Goal: Task Accomplishment & Management: Manage account settings

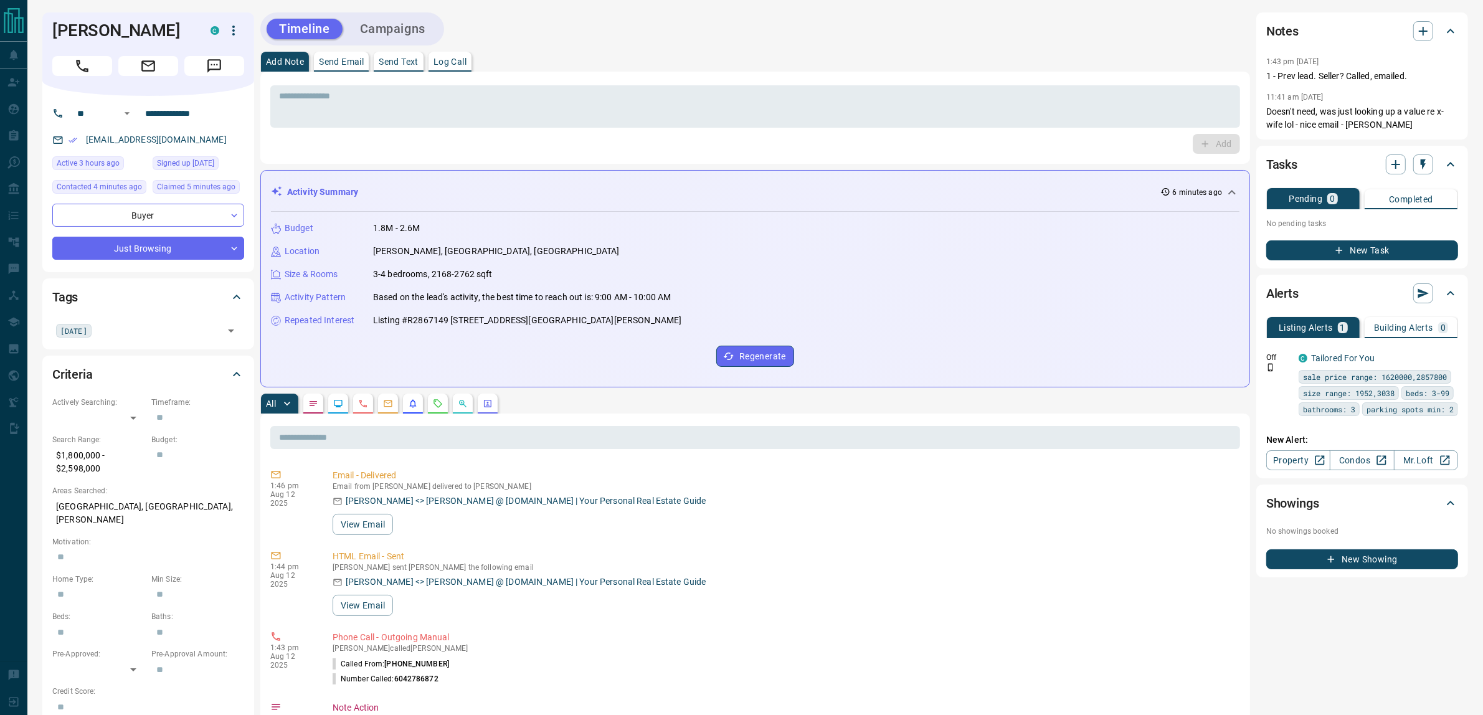
click at [399, 31] on button "Campaigns" at bounding box center [393, 29] width 90 height 21
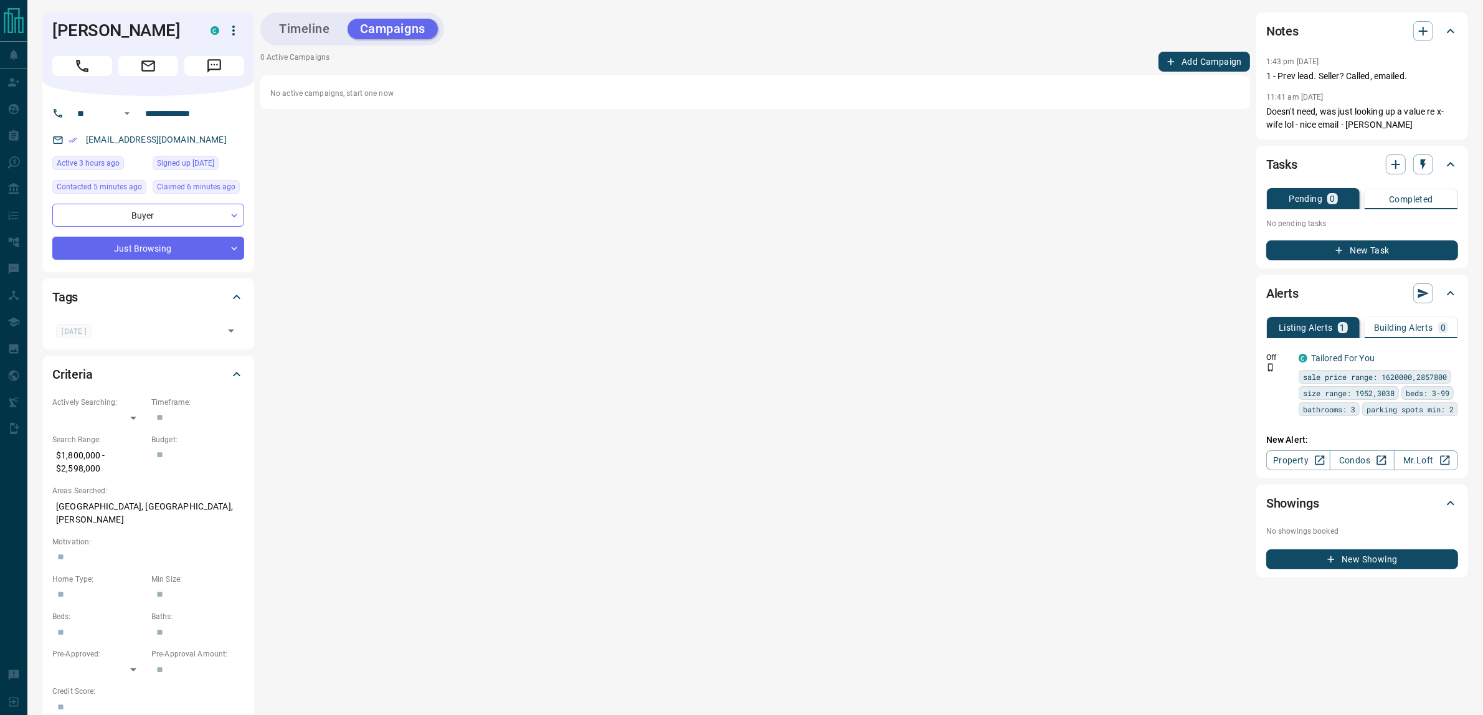
click at [1193, 64] on button "Add Campaign" at bounding box center [1204, 62] width 92 height 20
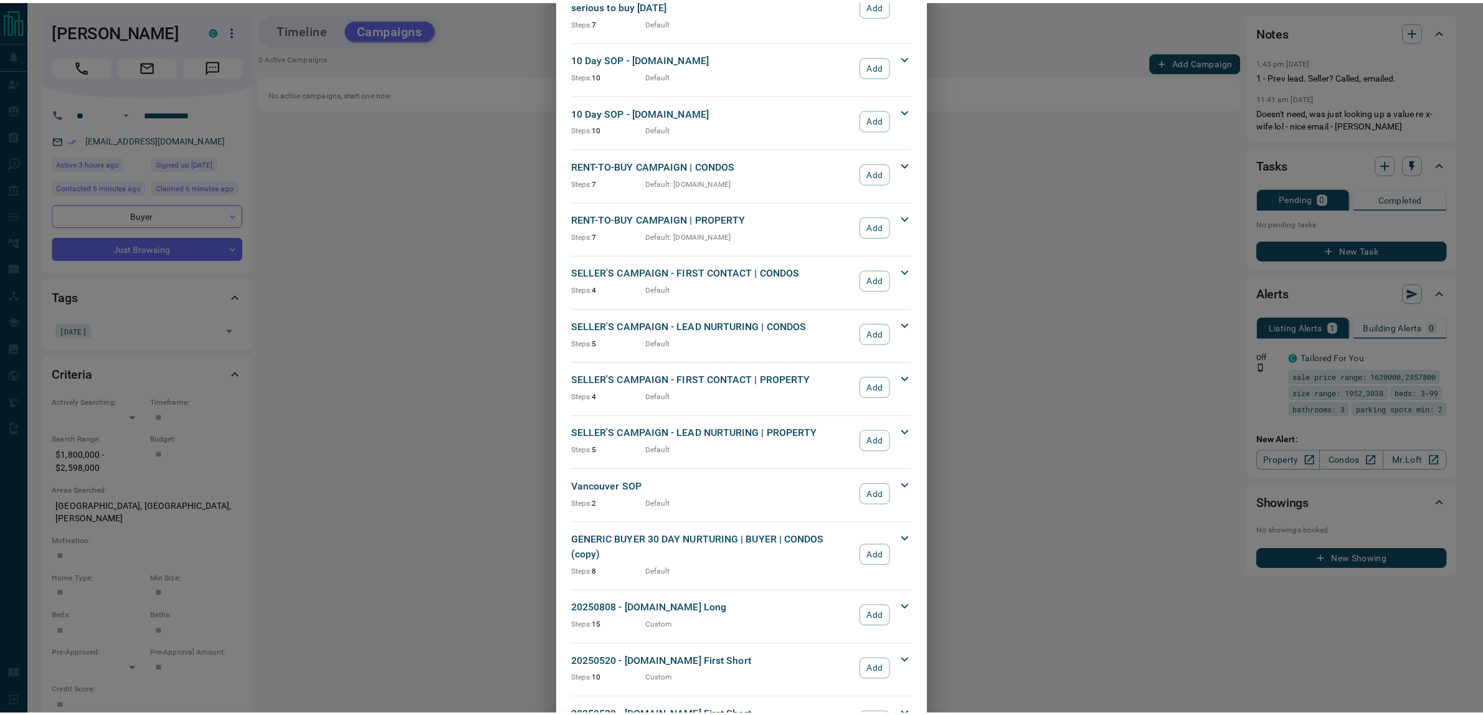
scroll to position [955, 0]
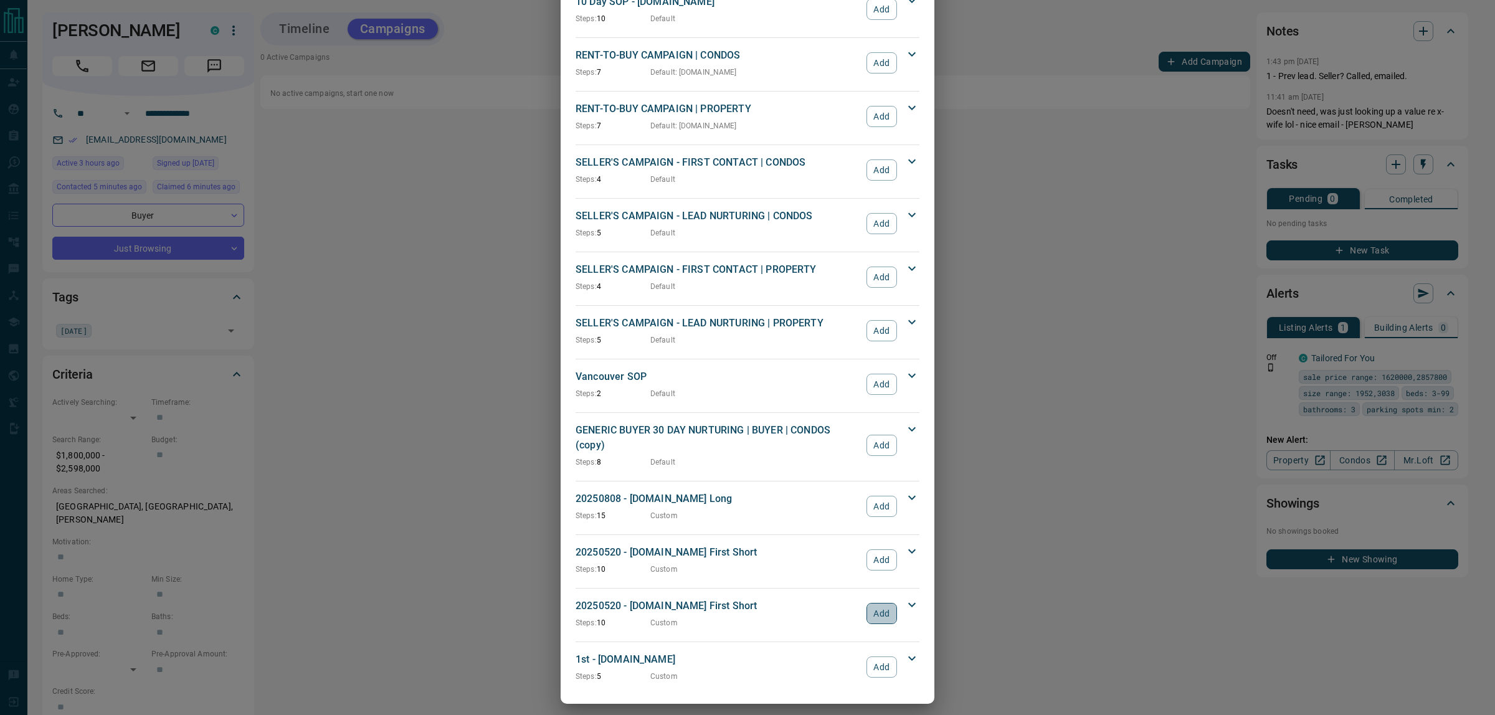
click at [884, 605] on button "Add" at bounding box center [881, 613] width 31 height 21
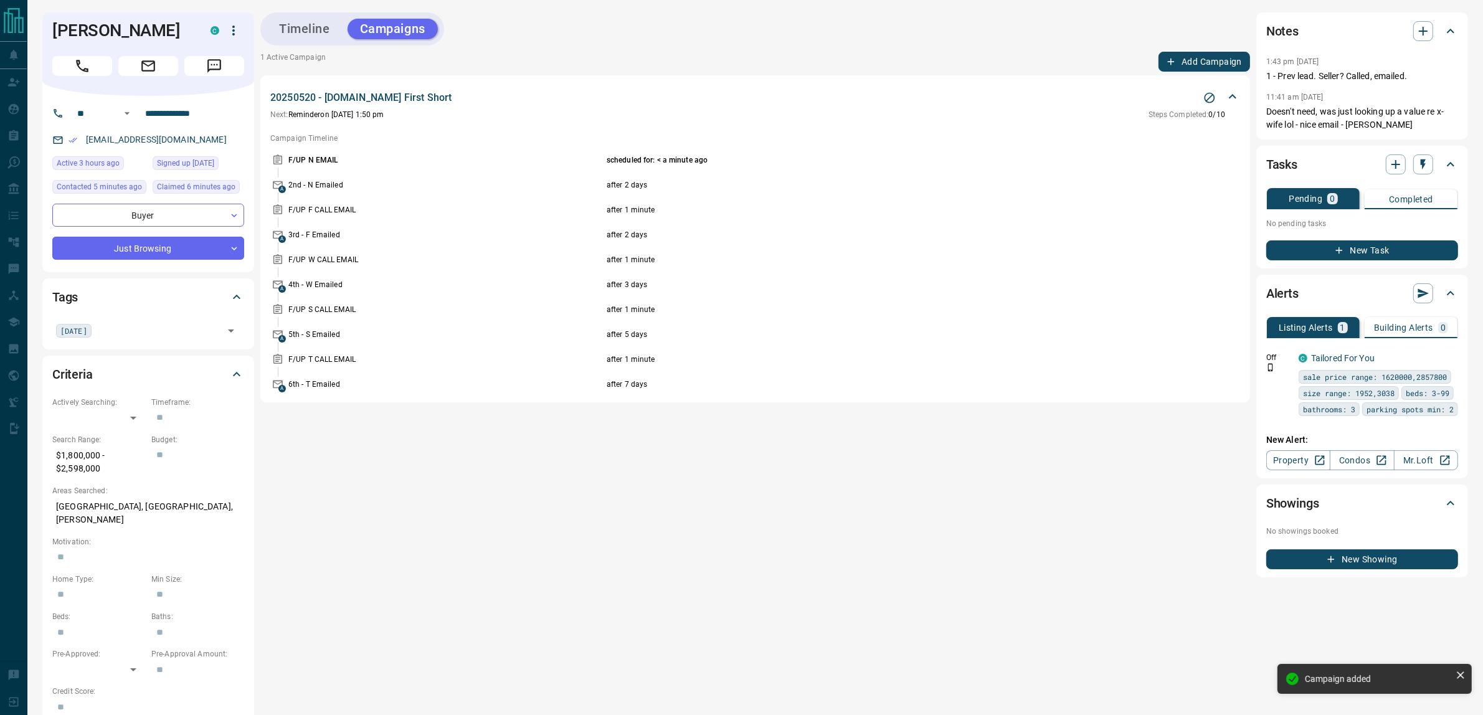
click at [1375, 206] on button "Completed" at bounding box center [1411, 199] width 93 height 20
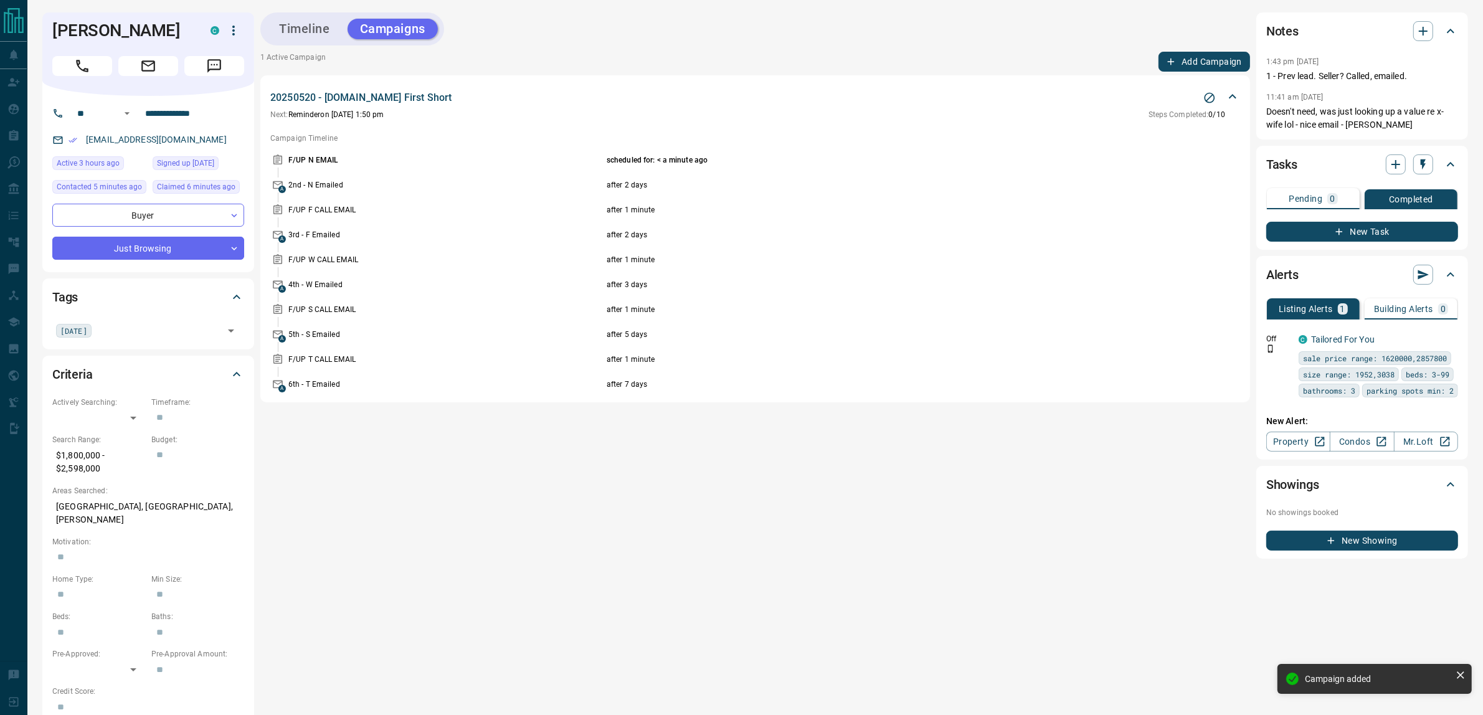
click at [1390, 232] on button "New Task" at bounding box center [1362, 232] width 192 height 20
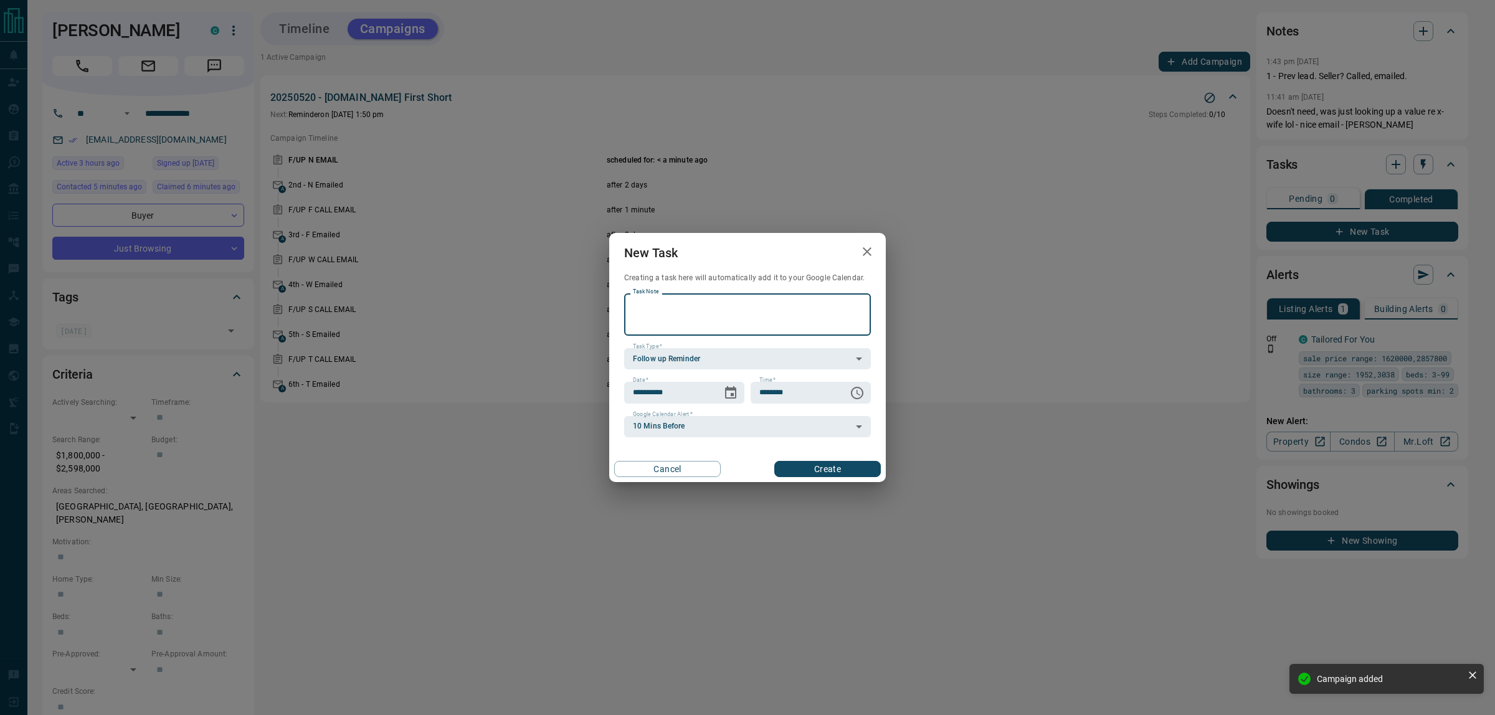
paste textarea "**********"
type textarea "**********"
click at [729, 391] on icon "Choose date, selected date is Aug 13, 2025" at bounding box center [730, 393] width 15 height 15
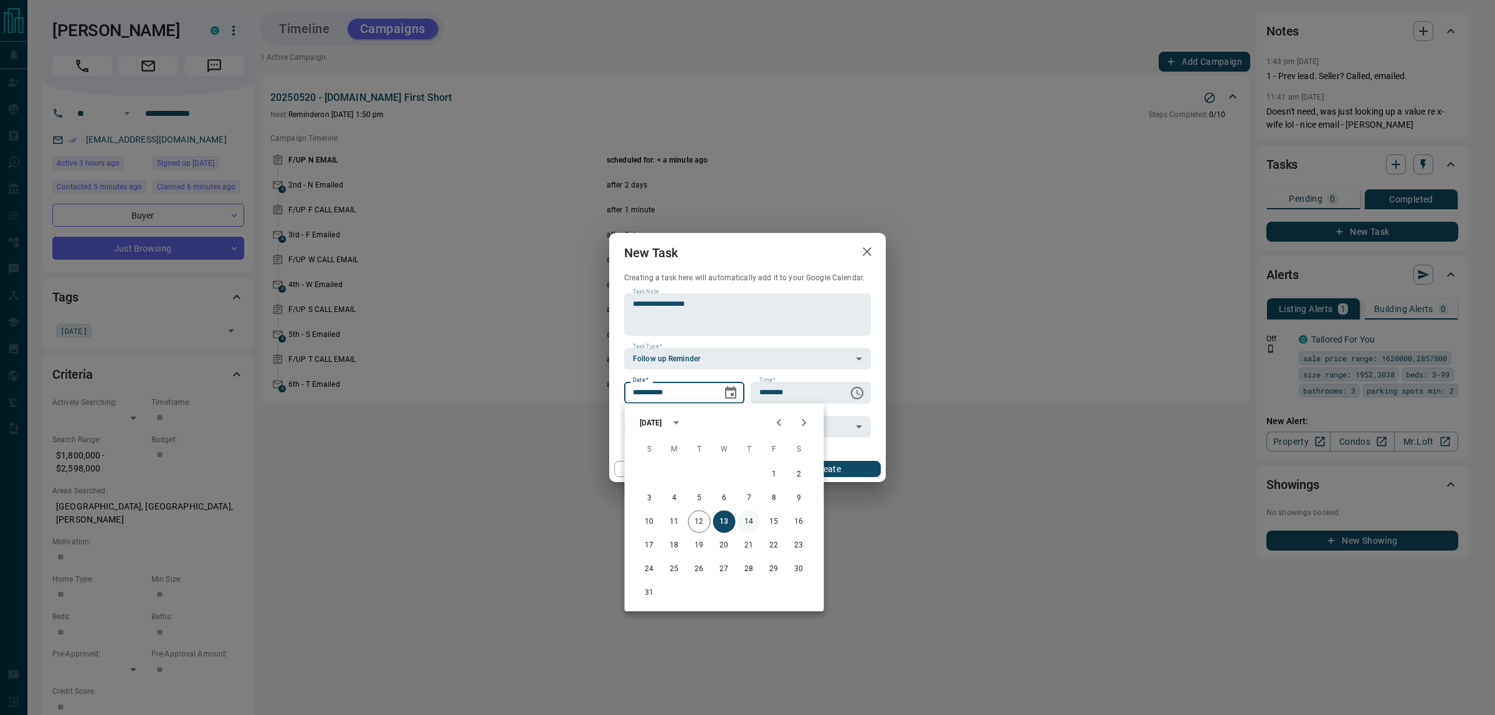
click at [749, 520] on button "14" at bounding box center [749, 522] width 22 height 22
type input "**********"
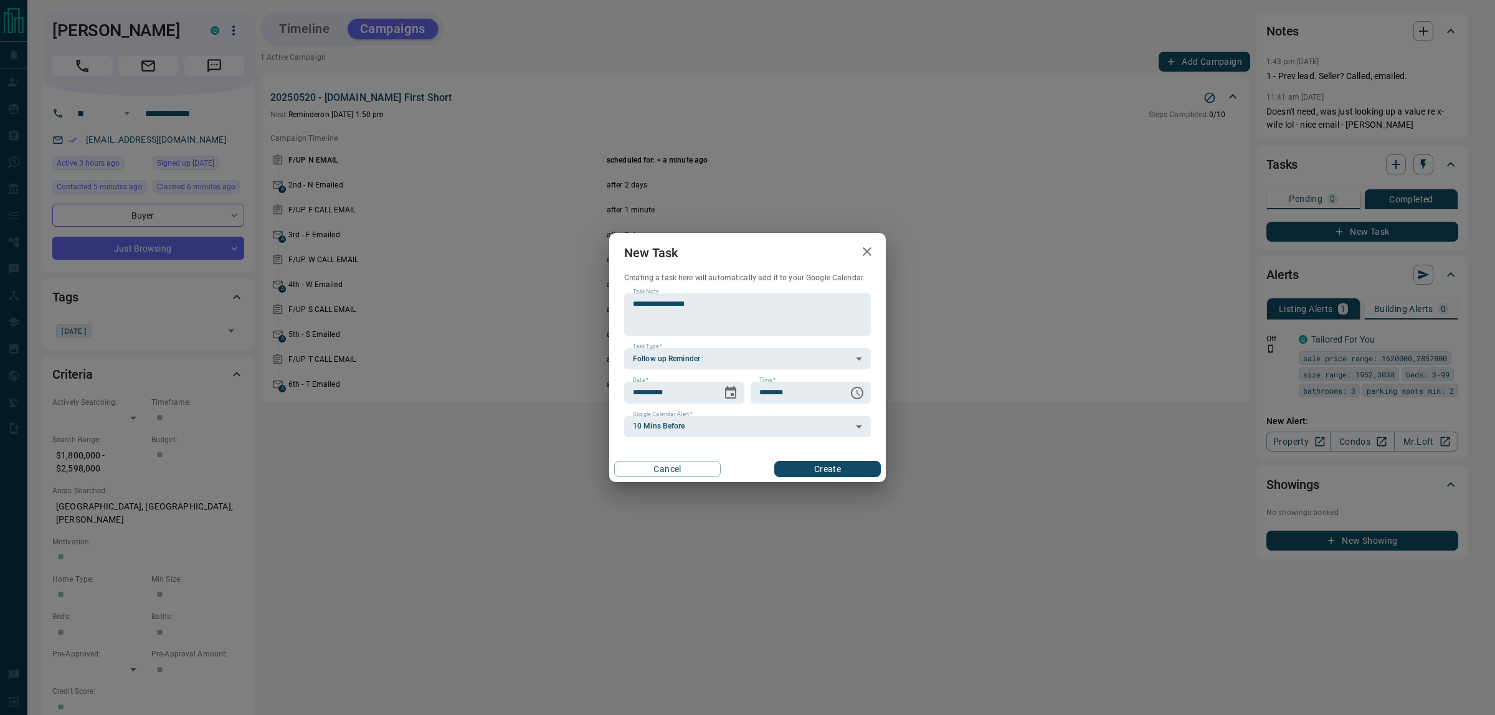
click at [853, 468] on button "Create" at bounding box center [827, 469] width 107 height 16
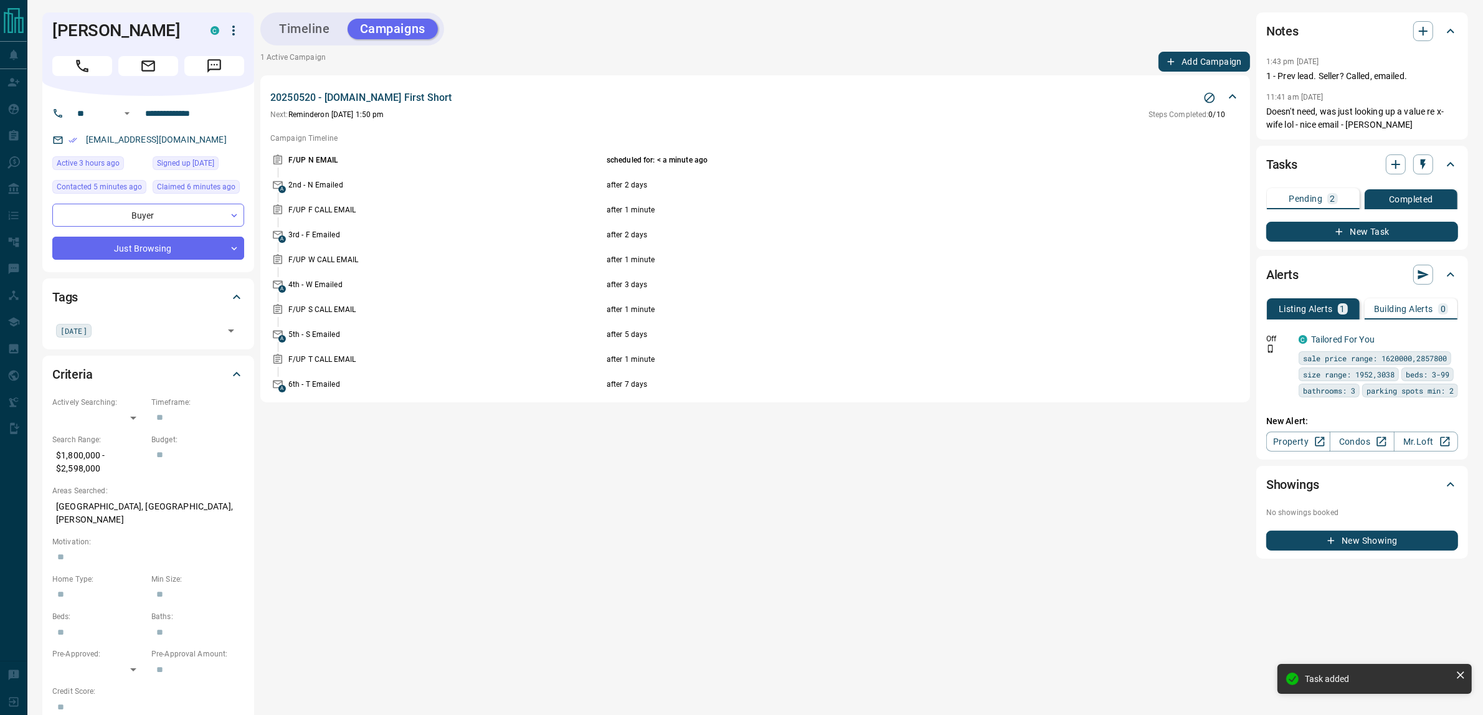
click at [1450, 171] on icon at bounding box center [1450, 164] width 15 height 15
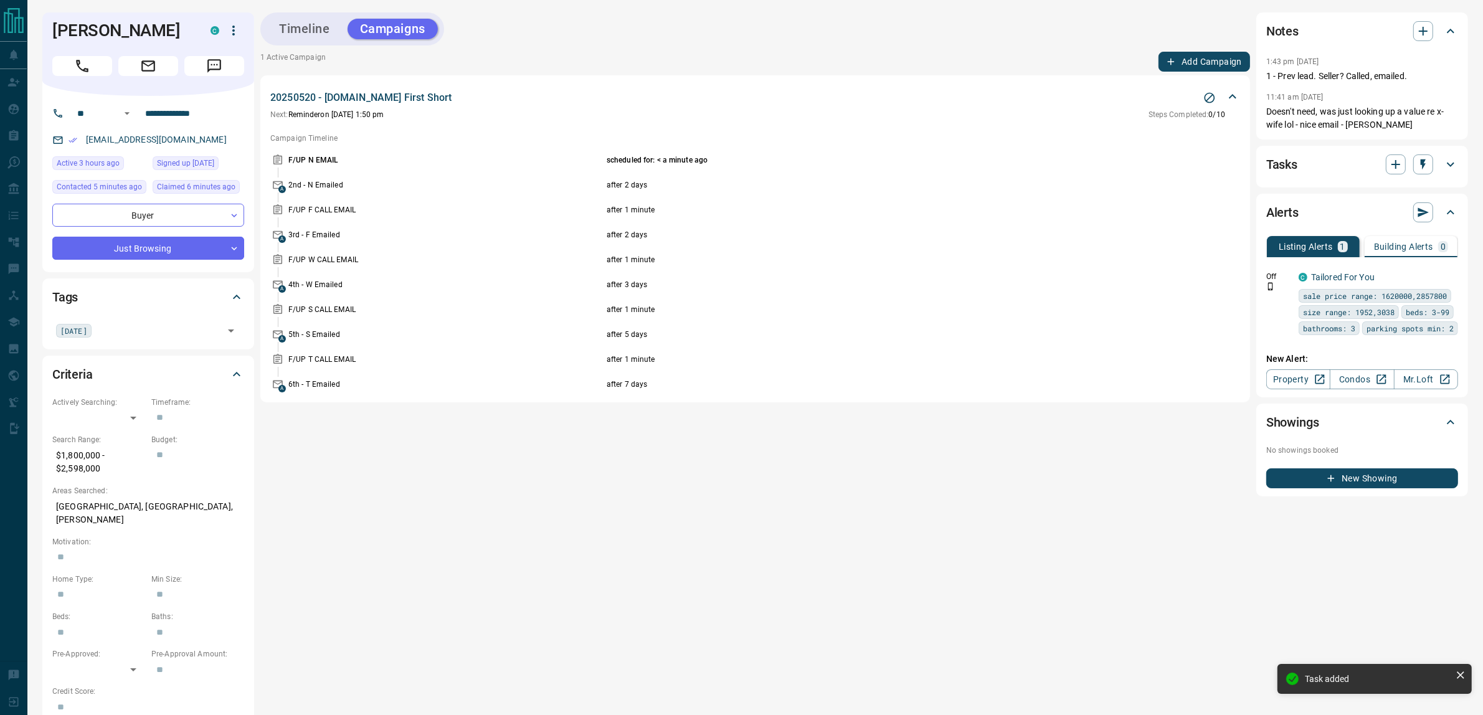
click at [1452, 157] on icon at bounding box center [1450, 164] width 15 height 15
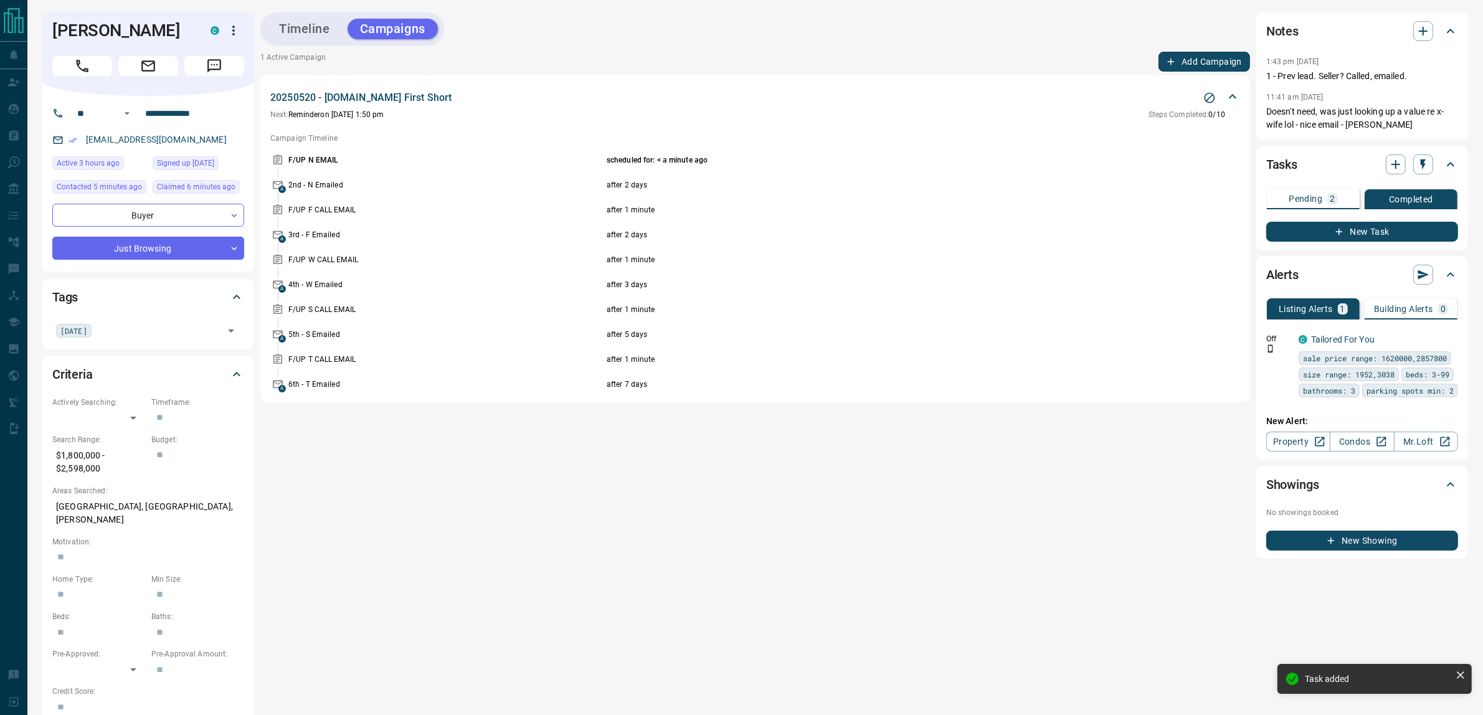
click at [1336, 201] on div "2" at bounding box center [1332, 198] width 10 height 11
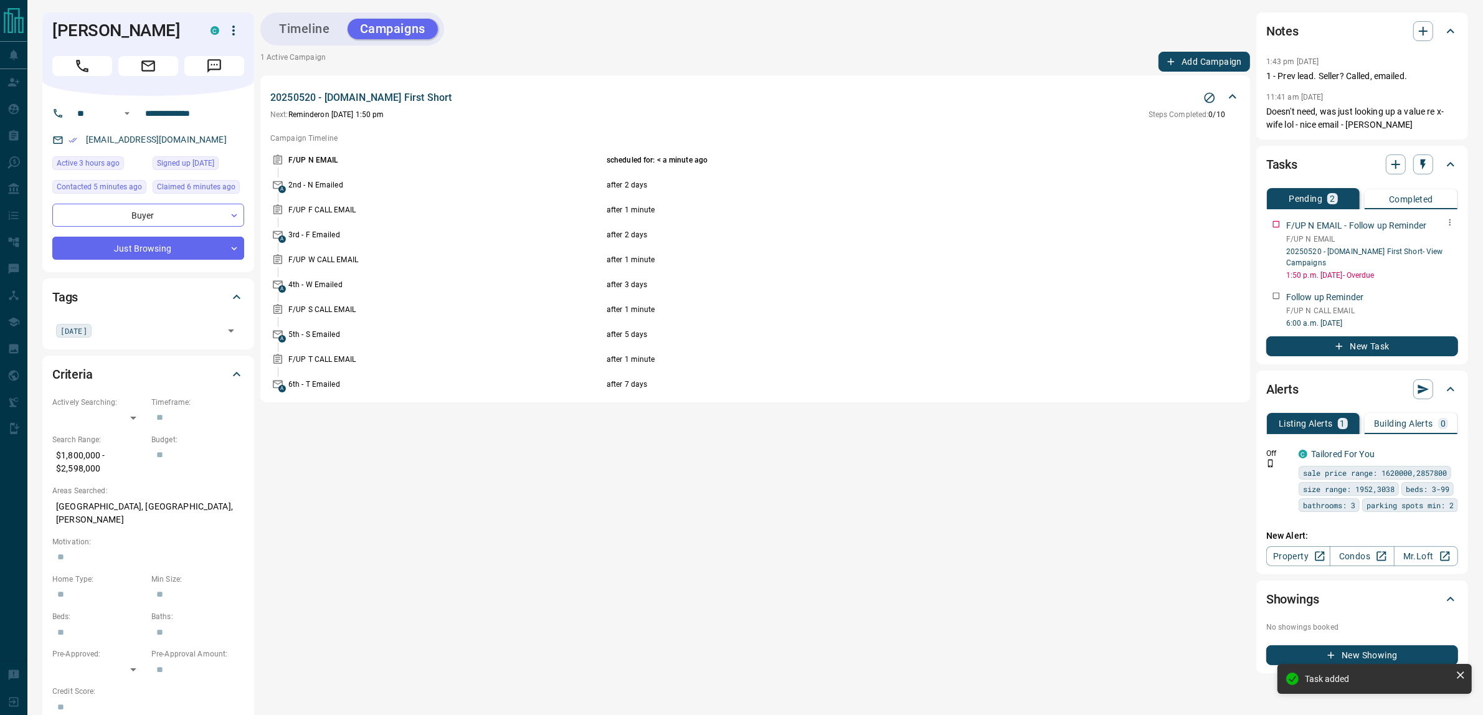
click at [1451, 227] on button "button" at bounding box center [1450, 222] width 16 height 16
click at [1439, 263] on li "Delete" at bounding box center [1430, 264] width 55 height 19
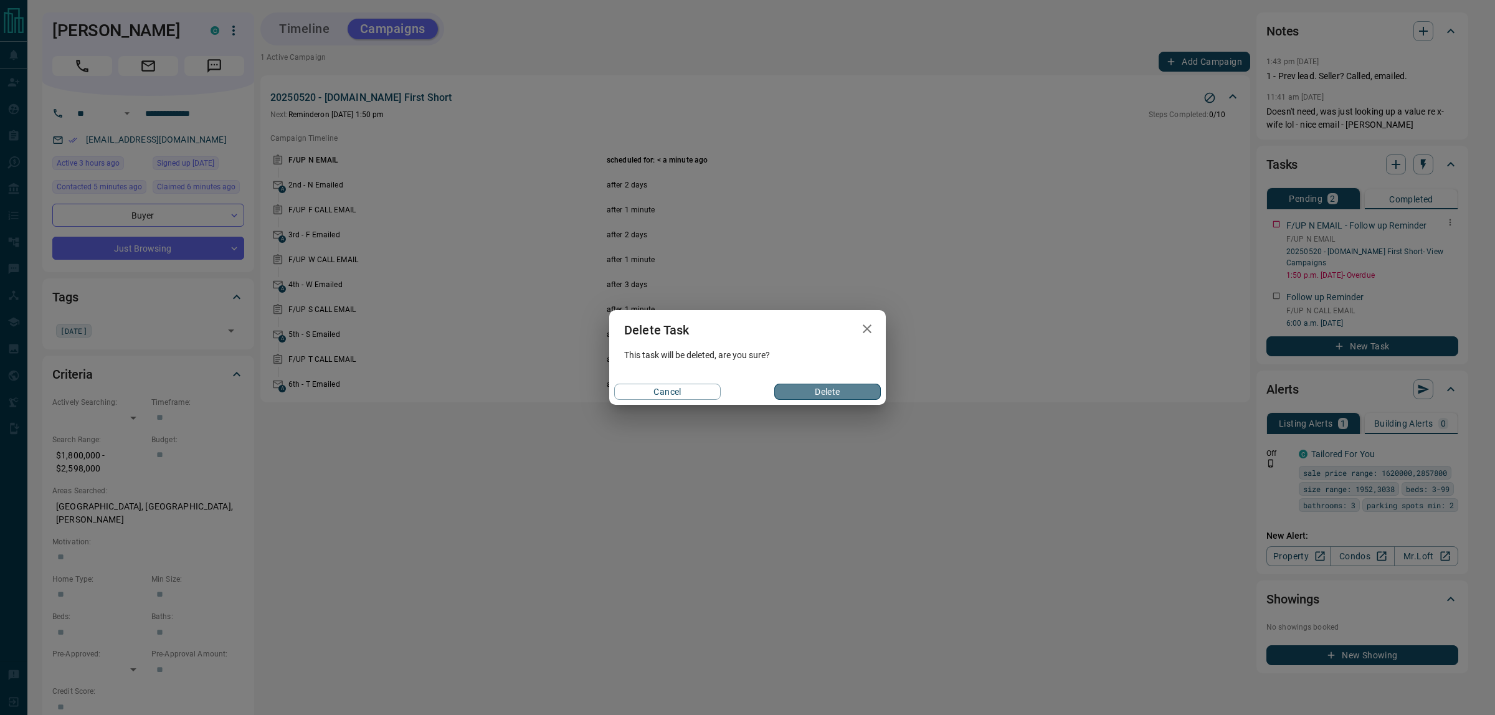
click at [849, 390] on button "Delete" at bounding box center [827, 392] width 107 height 16
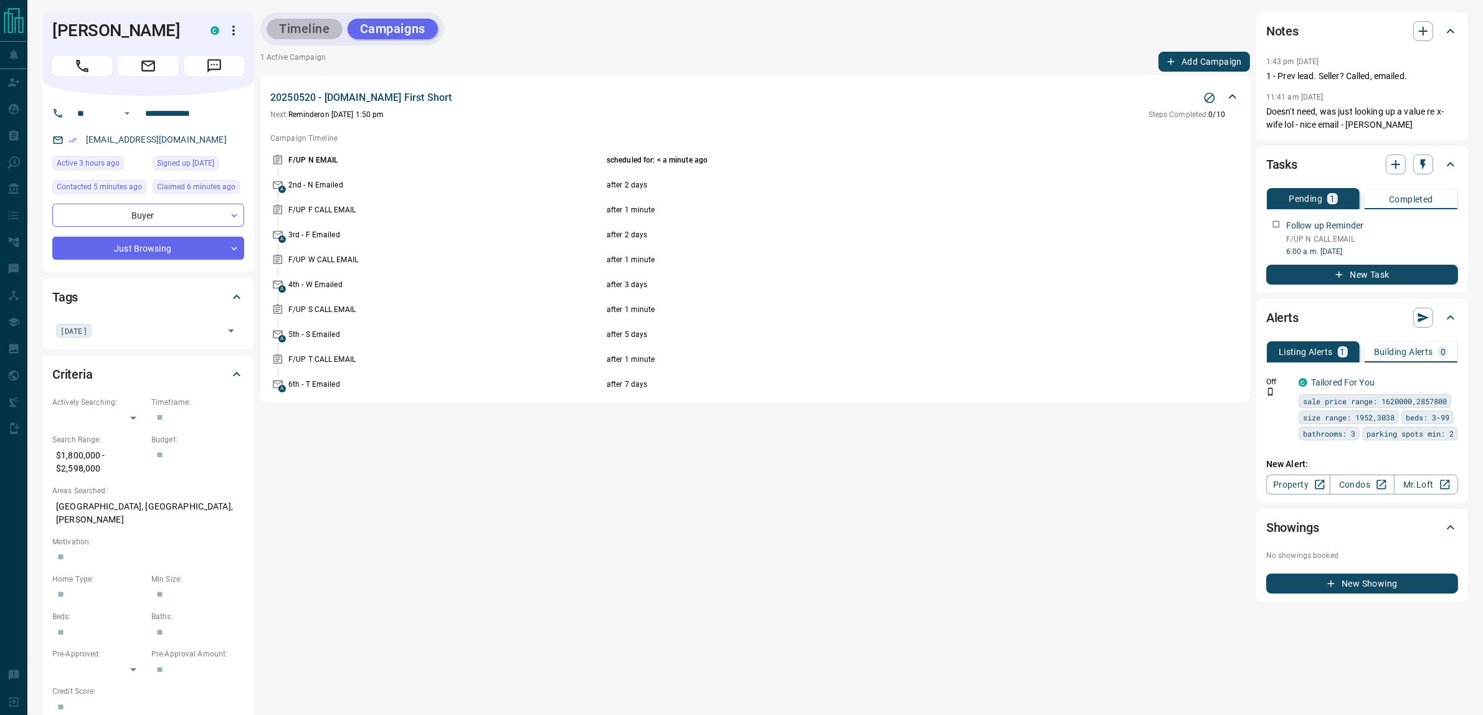
click at [313, 35] on button "Timeline" at bounding box center [305, 29] width 76 height 21
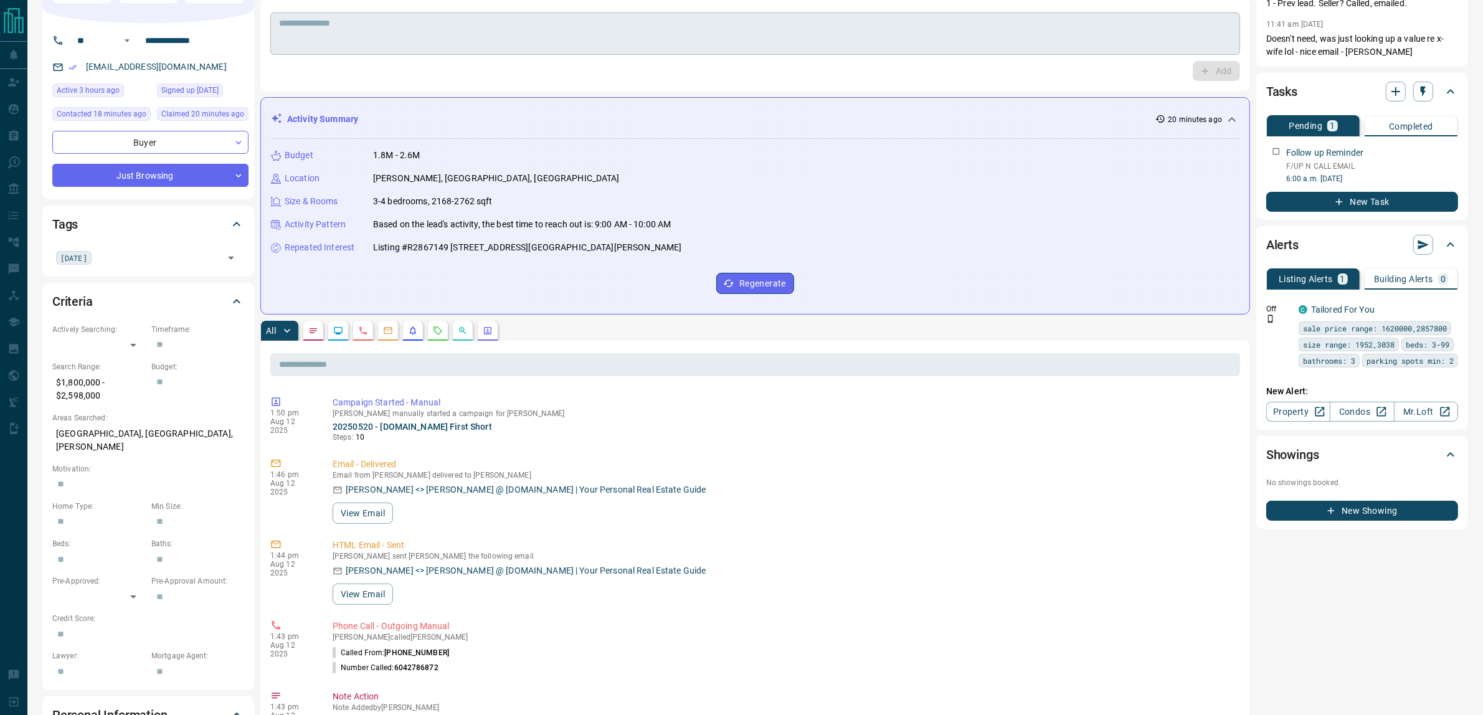
scroll to position [0, 0]
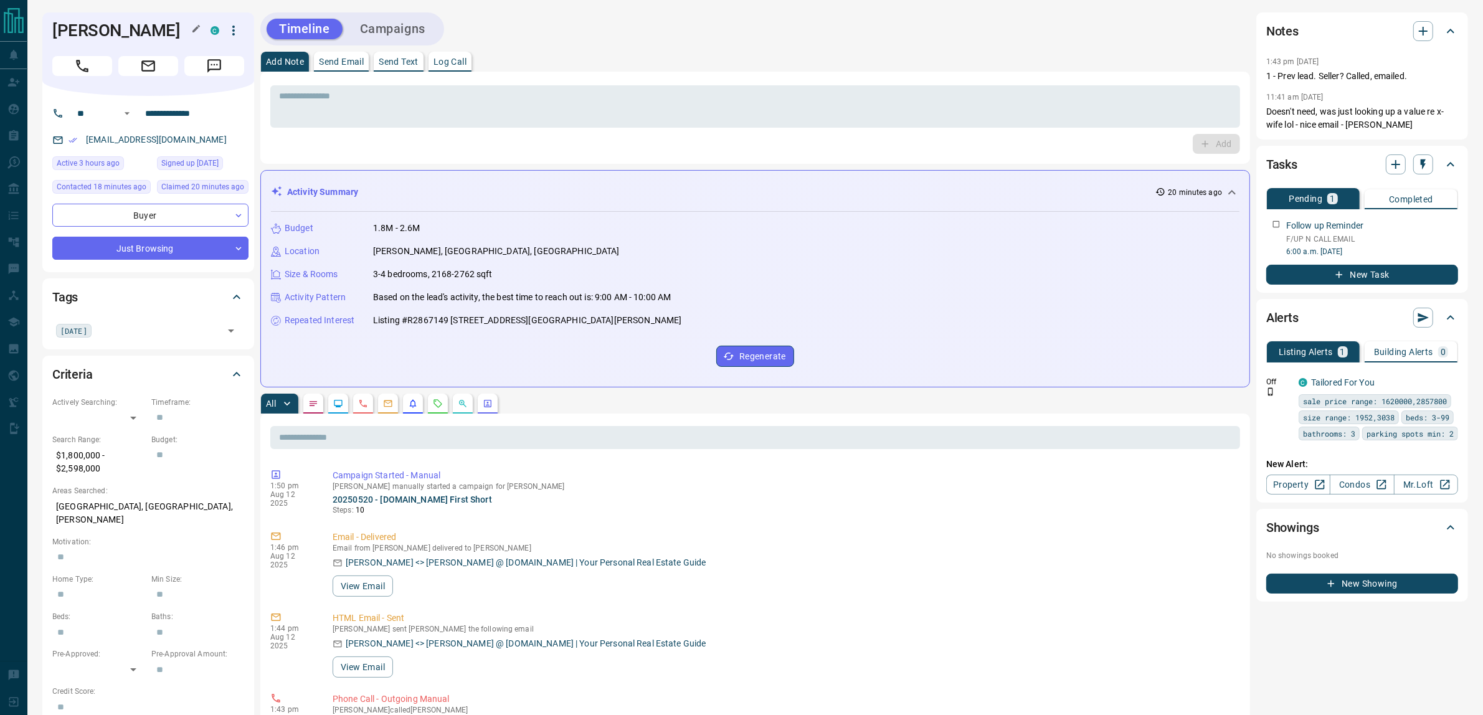
click at [77, 21] on h1 "[PERSON_NAME]" at bounding box center [122, 31] width 140 height 20
drag, startPoint x: 77, startPoint y: 21, endPoint x: 94, endPoint y: 44, distance: 29.4
click at [94, 40] on h1 "[PERSON_NAME]" at bounding box center [122, 31] width 140 height 20
copy h1 "[PERSON_NAME]"
